Goal: Task Accomplishment & Management: Manage account settings

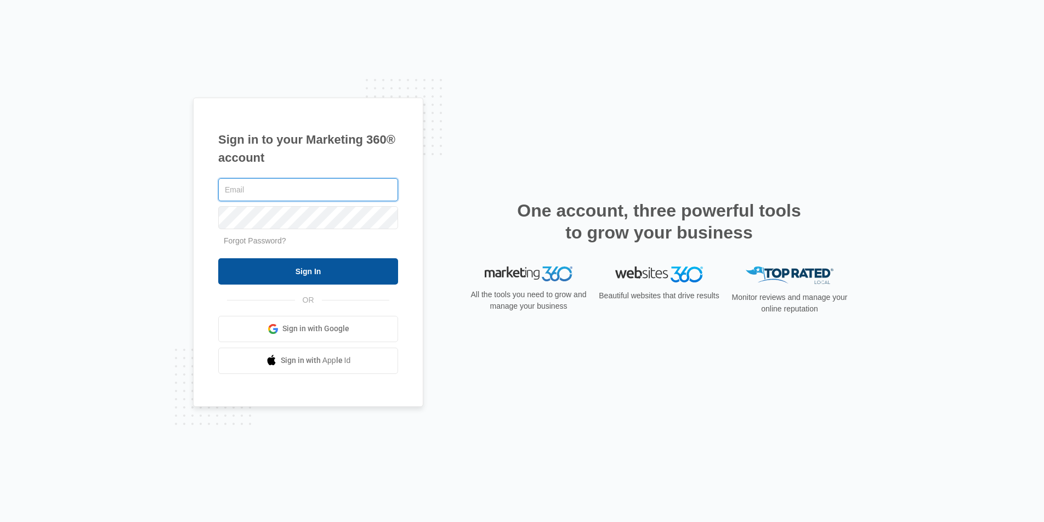
type input "joel.green@madwire.com"
click at [349, 282] on input "Sign In" at bounding box center [308, 271] width 180 height 26
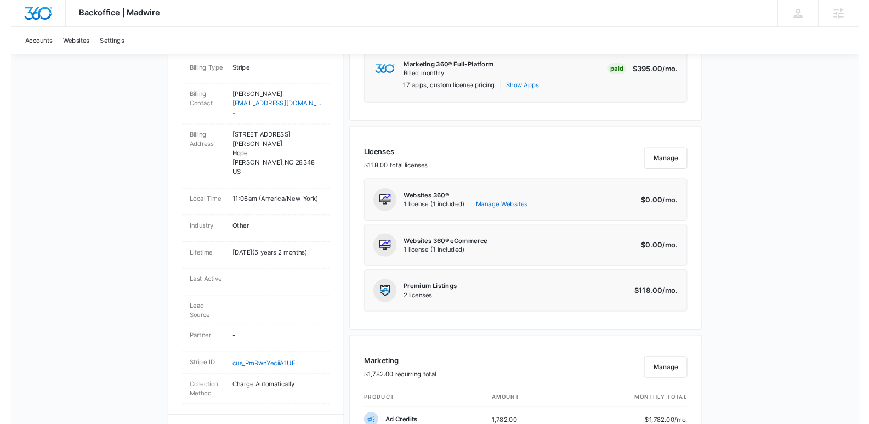
scroll to position [427, 0]
